Goal: Download file/media

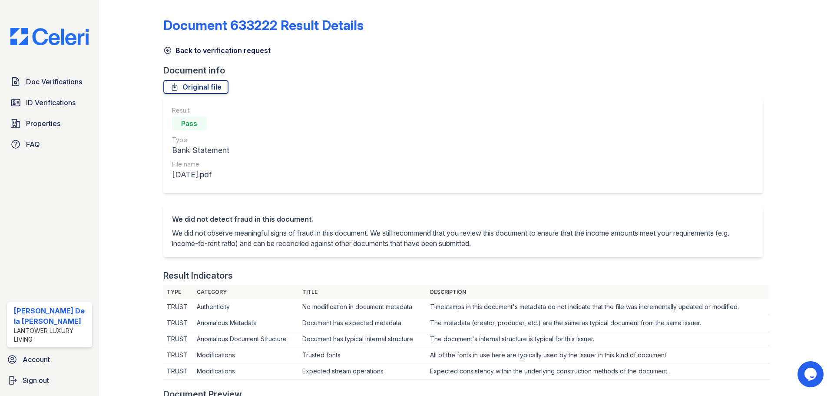
click at [29, 33] on img at bounding box center [49, 36] width 92 height 17
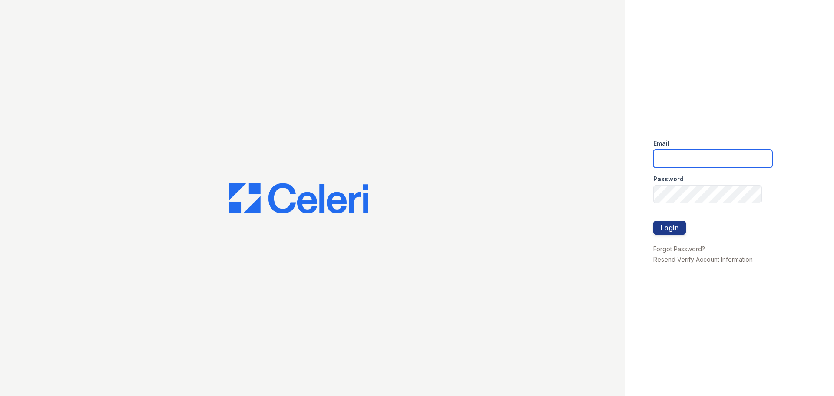
type input "mdelarosa@lantowerliving.com"
click at [665, 226] on button "Login" at bounding box center [669, 228] width 33 height 14
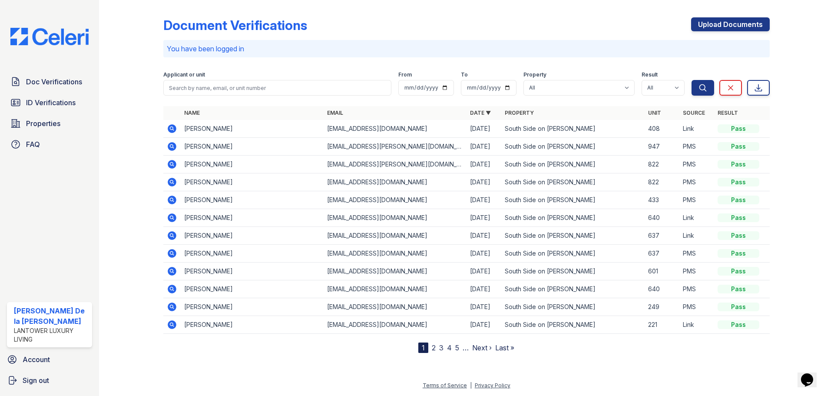
click at [172, 126] on icon at bounding box center [172, 128] width 9 height 9
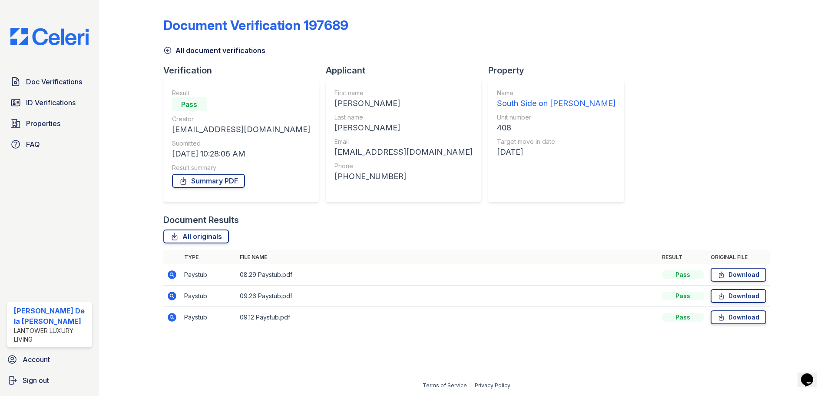
click at [732, 273] on link "Download" at bounding box center [739, 275] width 56 height 14
click at [728, 296] on link "Download" at bounding box center [739, 296] width 56 height 14
click at [733, 318] on link "Download" at bounding box center [739, 317] width 56 height 14
